Goal: Task Accomplishment & Management: Use online tool/utility

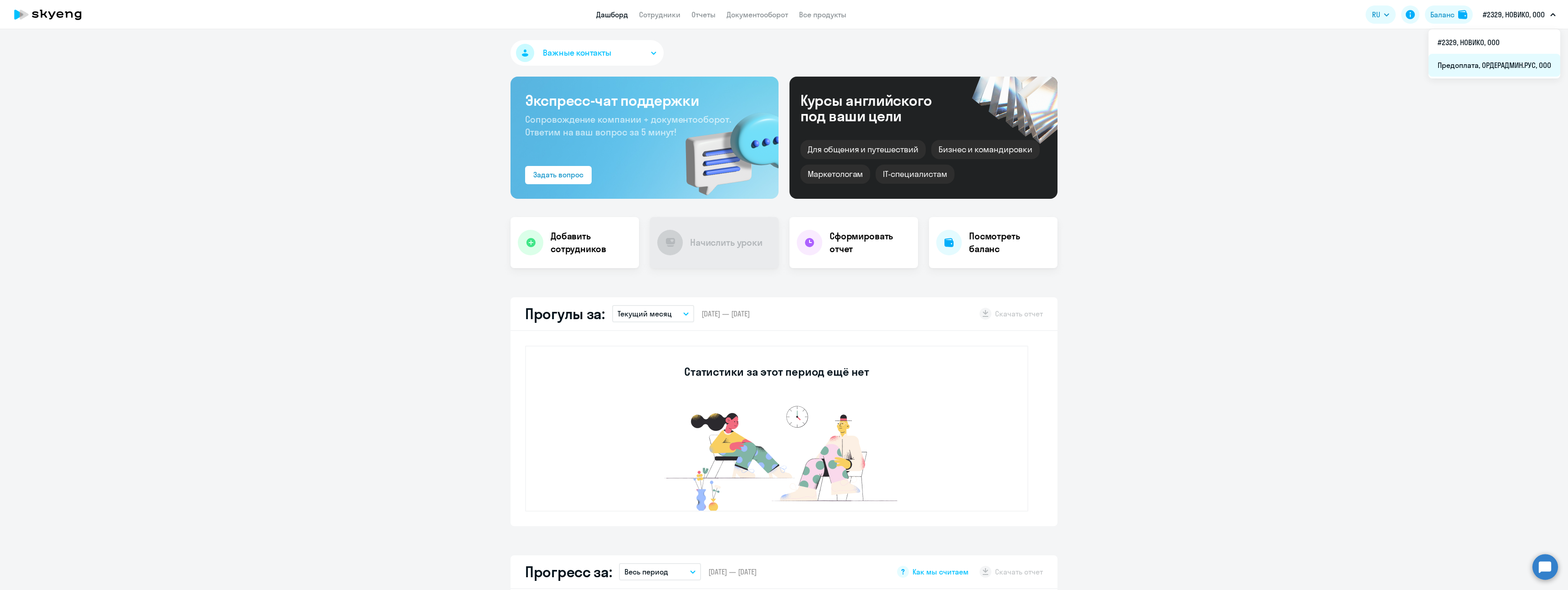
click at [1475, 59] on li "Предоплата, ОРДЕРАДМИН.РУС, ООО" at bounding box center [1494, 65] width 132 height 23
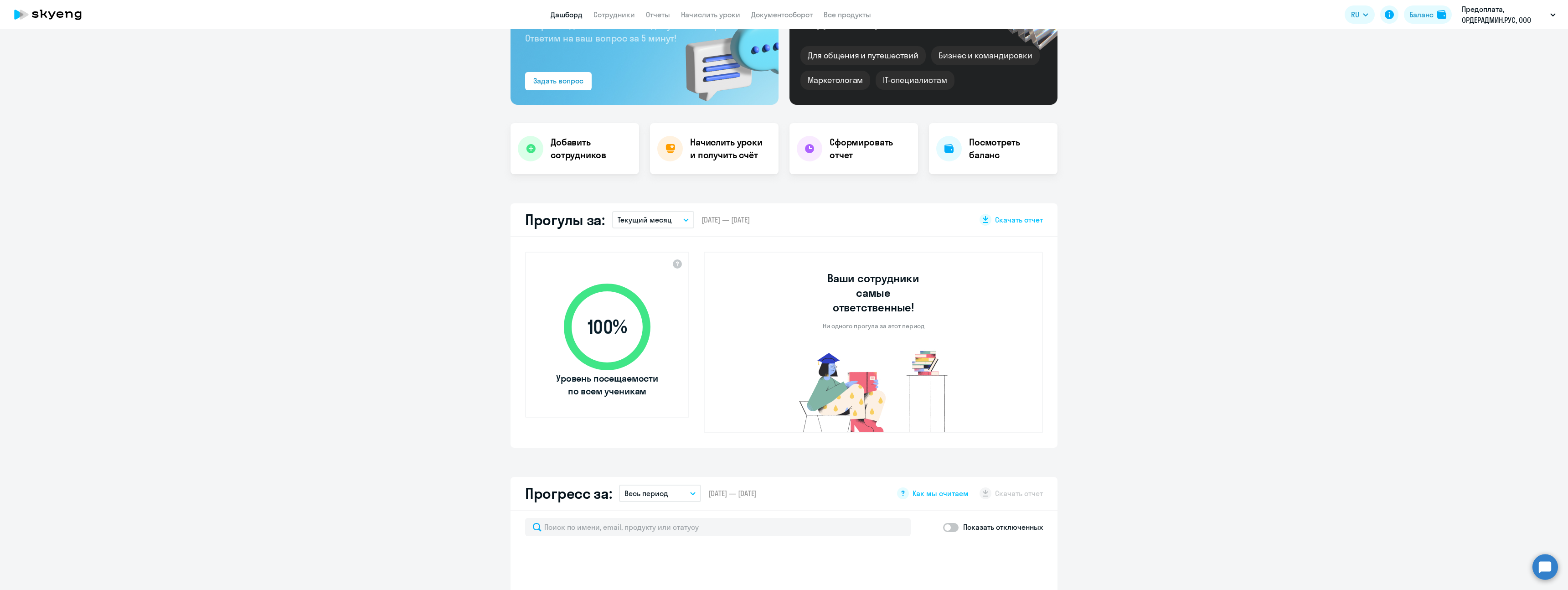
select select "30"
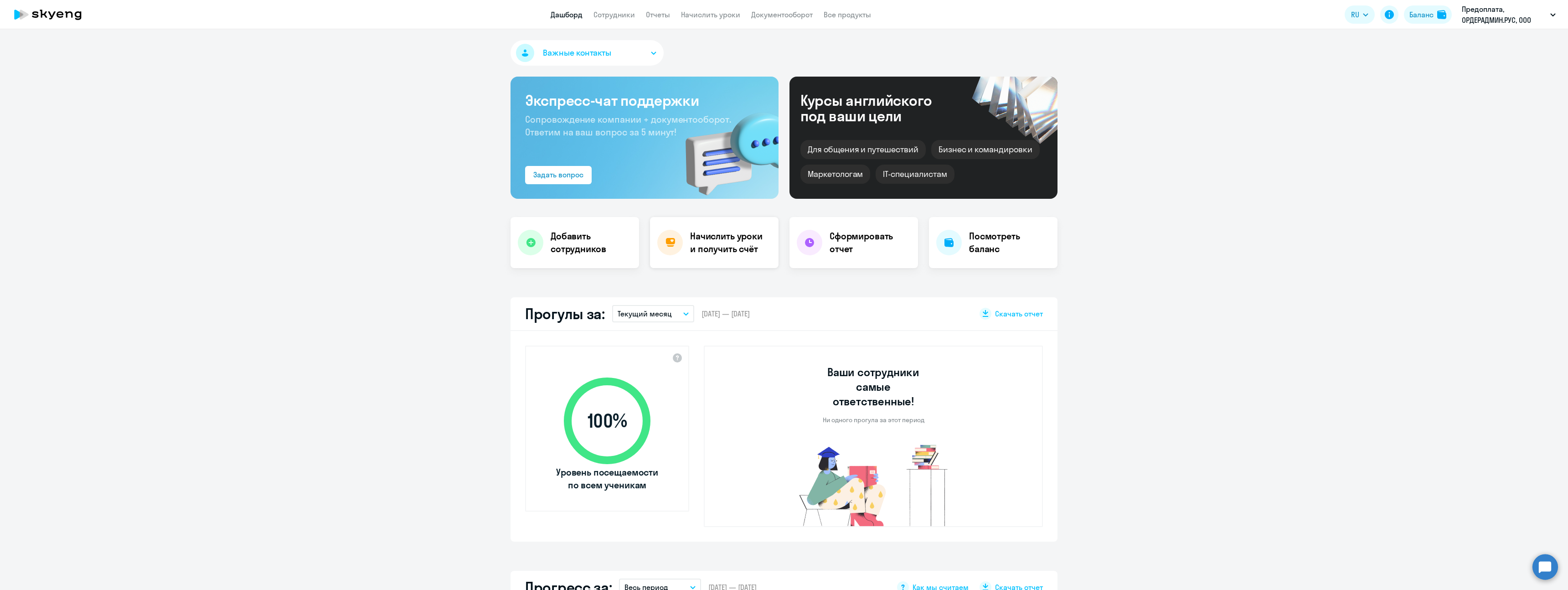
click at [703, 239] on h4 "Начислить уроки и получить счёт" at bounding box center [730, 242] width 79 height 26
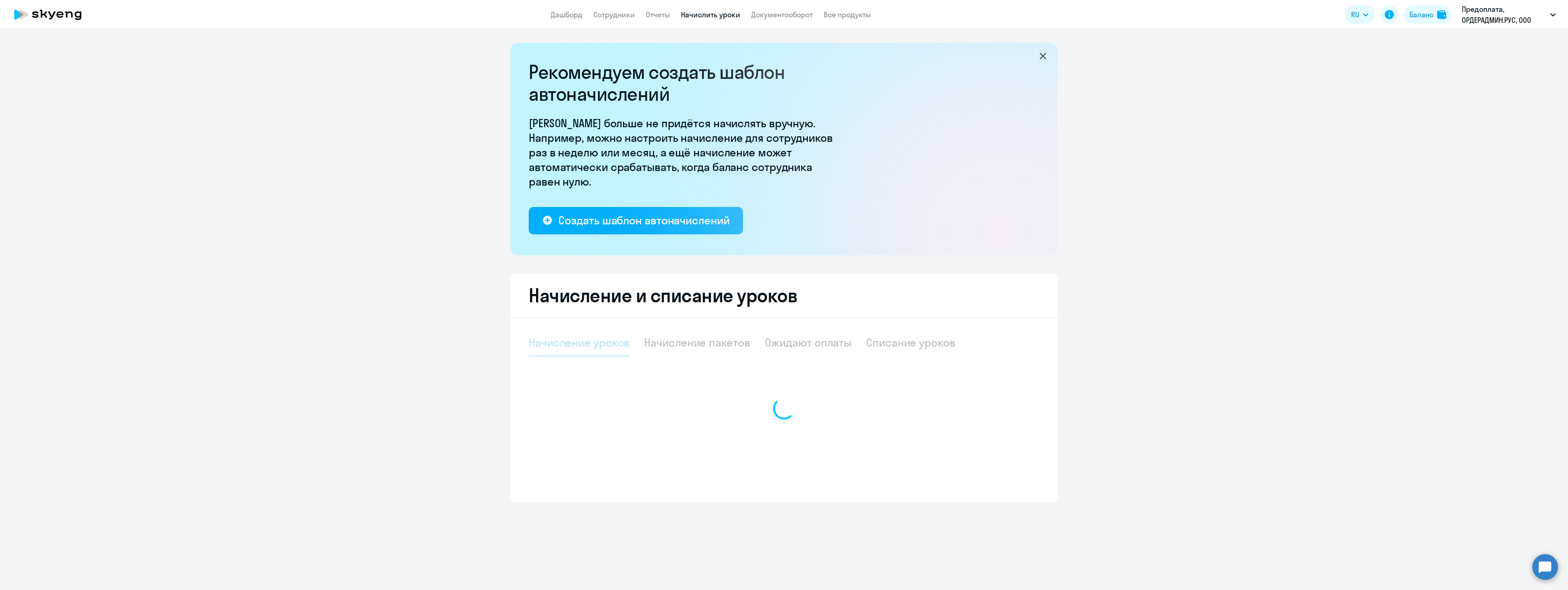
select select "10"
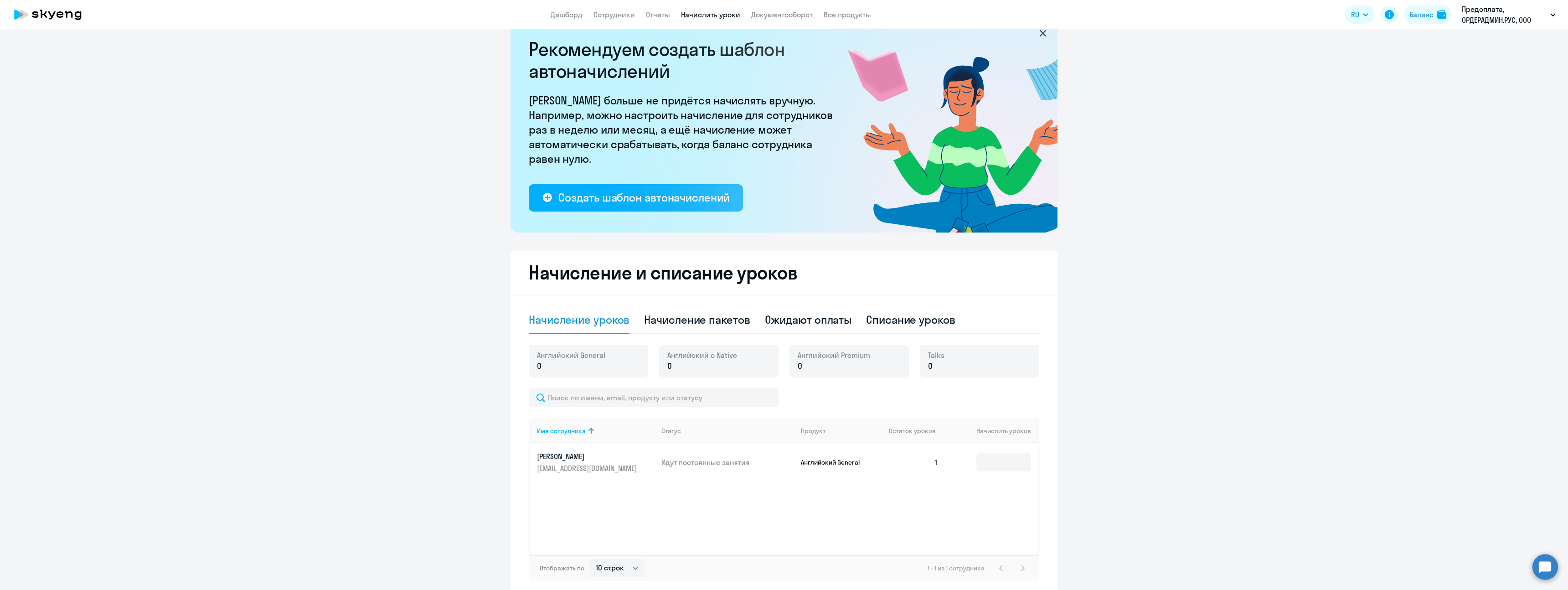
scroll to position [65, 0]
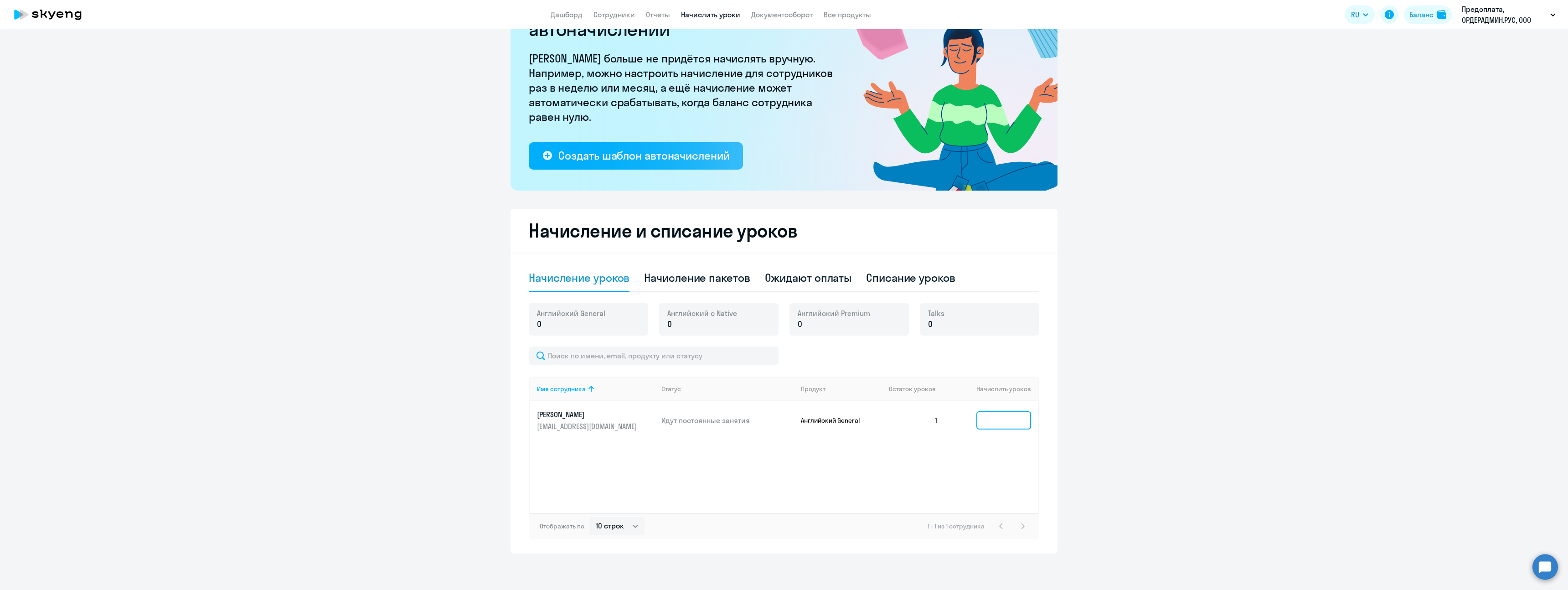
click at [995, 417] on input at bounding box center [1004, 420] width 55 height 19
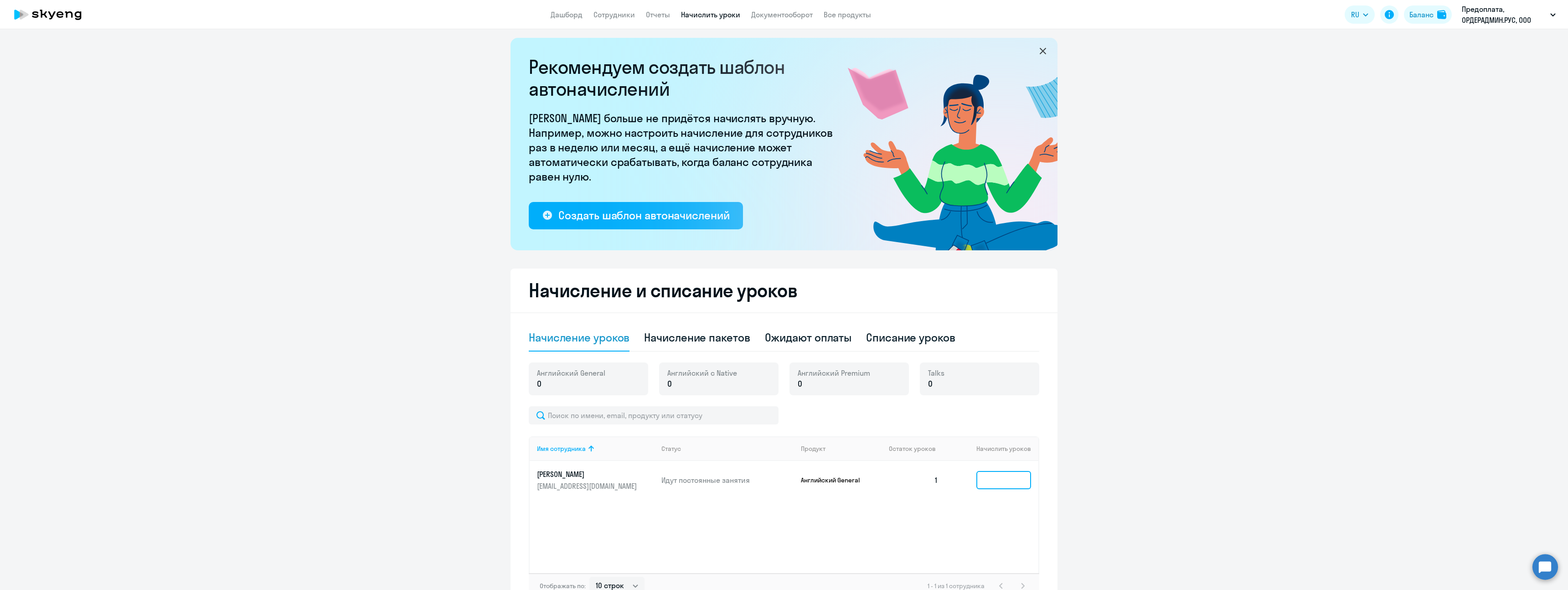
scroll to position [0, 0]
